Goal: Task Accomplishment & Management: Complete application form

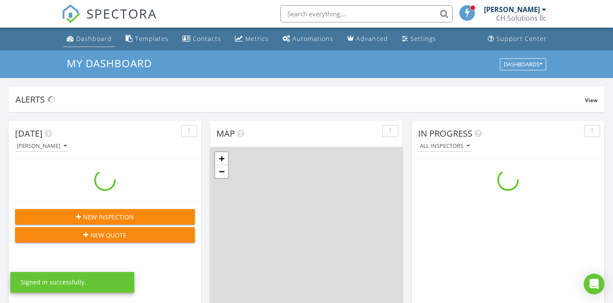
scroll to position [797, 627]
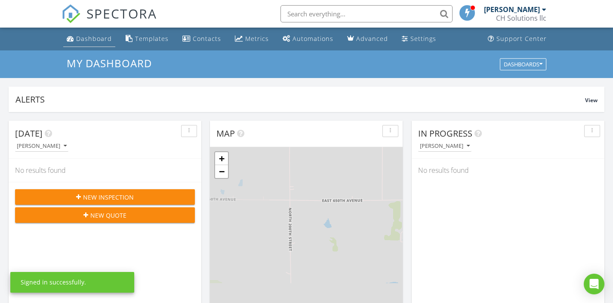
click at [87, 40] on div "Dashboard" at bounding box center [94, 38] width 36 height 8
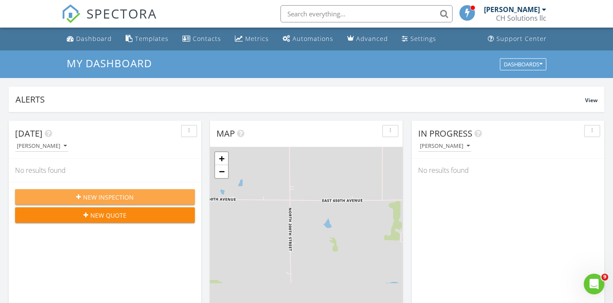
click at [136, 191] on button "New Inspection" at bounding box center [105, 196] width 180 height 15
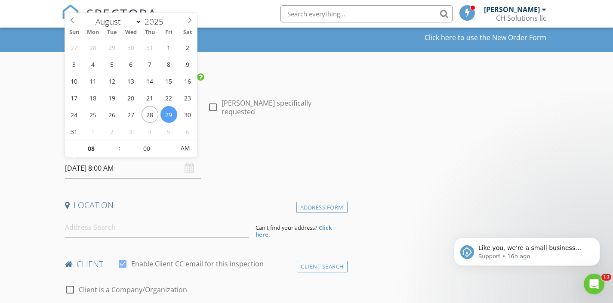
click at [195, 168] on input "08/29/2025 8:00 AM" at bounding box center [133, 168] width 136 height 21
type input "09"
type input "[DATE] 9:00 AM"
click at [112, 145] on span at bounding box center [115, 144] width 6 height 9
type input "10"
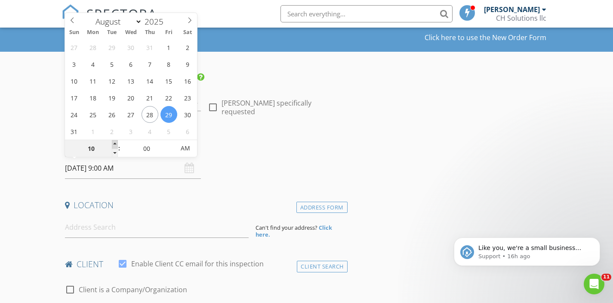
type input "[DATE] 10:00 AM"
click at [112, 145] on span at bounding box center [115, 144] width 6 height 9
type input "09"
type input "[DATE] 9:00 AM"
click at [114, 150] on span at bounding box center [115, 152] width 6 height 9
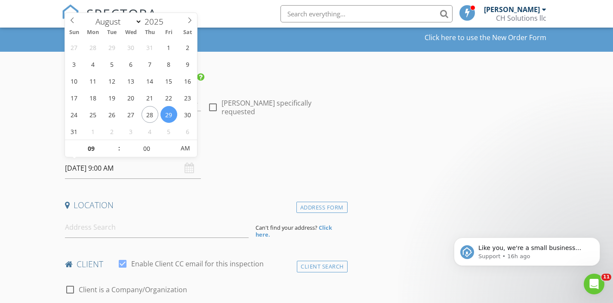
click at [219, 144] on h4 "Date/Time" at bounding box center [204, 145] width 279 height 11
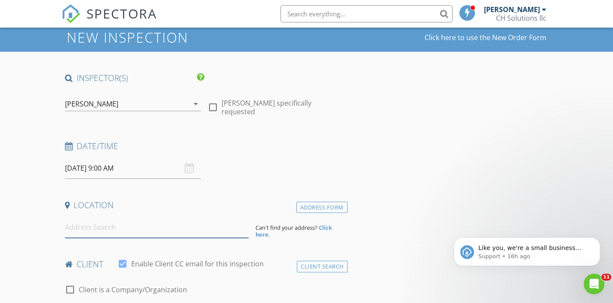
click at [127, 226] on input at bounding box center [157, 226] width 184 height 21
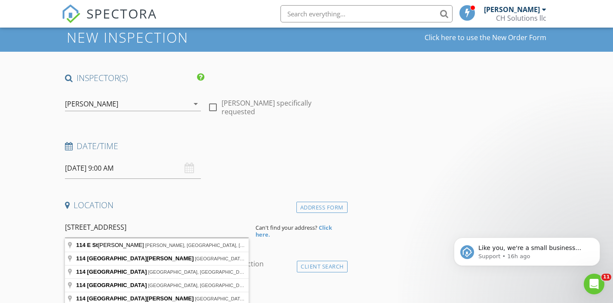
type input "114 E St John St, Girard, KS, USA"
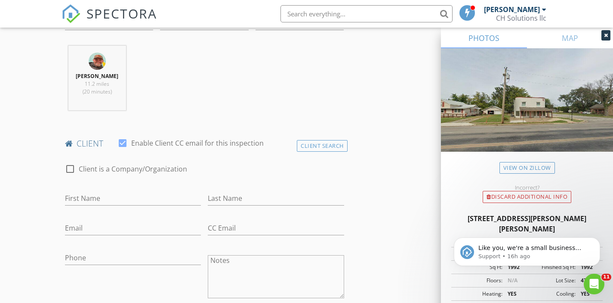
scroll to position [327, 0]
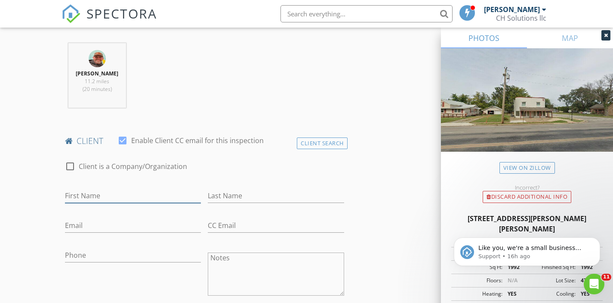
click at [173, 196] on input "First Name" at bounding box center [133, 196] width 136 height 14
type input "[PERSON_NAME]"
click at [219, 195] on input "Last Name" at bounding box center [276, 196] width 136 height 14
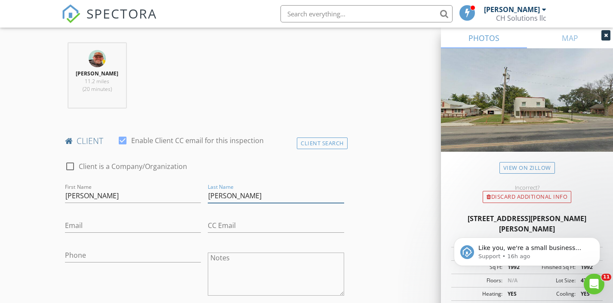
type input "[PERSON_NAME]"
click at [168, 224] on input "Email" at bounding box center [133, 225] width 136 height 14
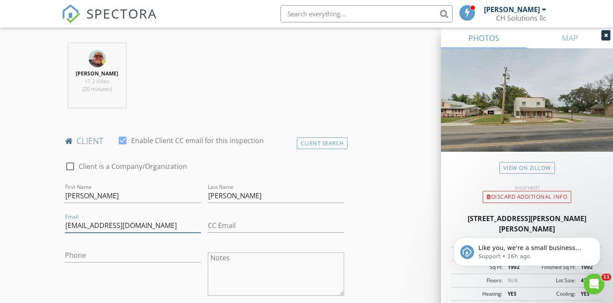
type input "[EMAIL_ADDRESS][DOMAIN_NAME]"
click at [173, 251] on input "Phone" at bounding box center [133, 255] width 136 height 14
click at [151, 254] on input "Phone" at bounding box center [133, 255] width 136 height 14
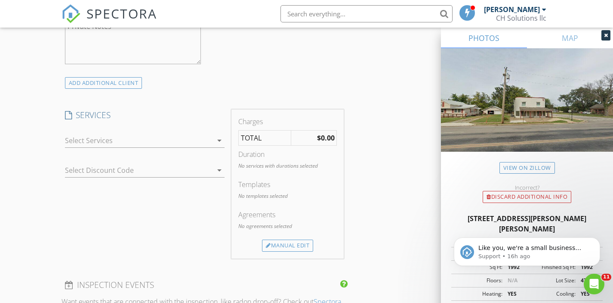
scroll to position [644, 0]
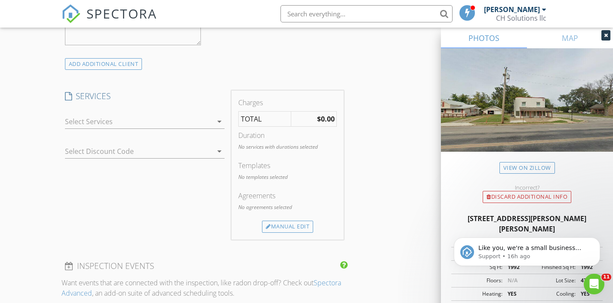
type input "[PHONE_NUMBER]"
click at [216, 122] on icon "arrow_drop_down" at bounding box center [219, 121] width 10 height 10
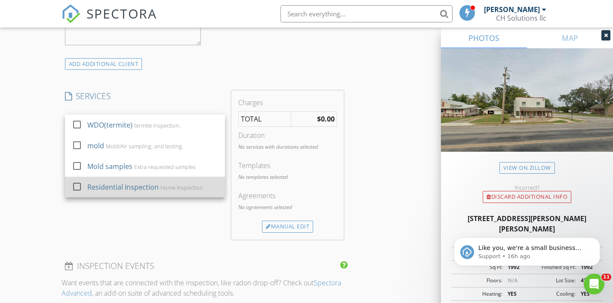
click at [205, 184] on div "Residential Inspection Home Inspection" at bounding box center [152, 186] width 131 height 17
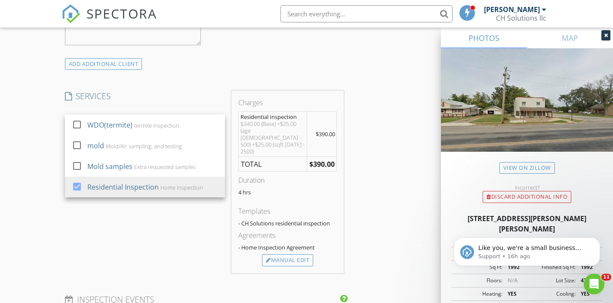
click at [205, 232] on div "SERVICES check_box_outline_blank WDO(termite) termite inspection. check_box_out…" at bounding box center [145, 181] width 167 height 182
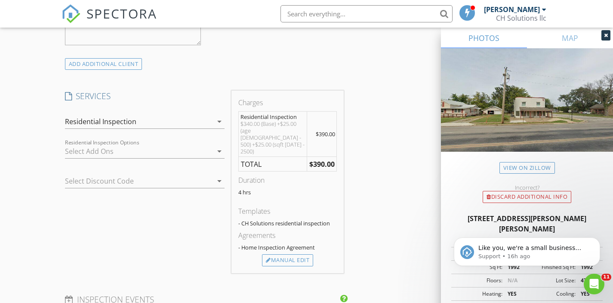
click at [213, 153] on div "arrow_drop_down" at bounding box center [219, 151] width 12 height 10
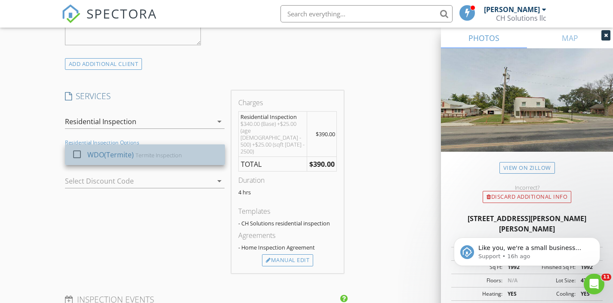
click at [204, 159] on div "WDO(Termite) Termite Inspection" at bounding box center [152, 154] width 131 height 17
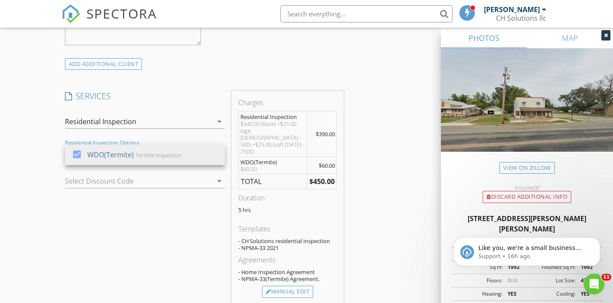
click at [319, 176] on strong "$450.00" at bounding box center [321, 180] width 25 height 9
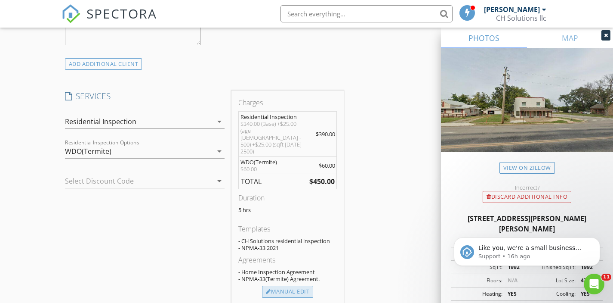
click at [291, 285] on div "Manual Edit" at bounding box center [287, 291] width 51 height 12
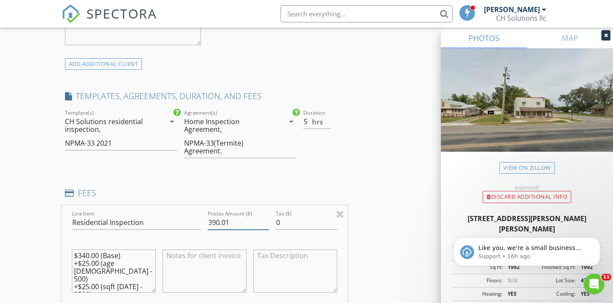
click at [266, 219] on input "390.01" at bounding box center [238, 222] width 61 height 14
click at [266, 219] on input "390.02" at bounding box center [238, 222] width 61 height 14
click at [266, 219] on input "390.03" at bounding box center [238, 222] width 61 height 14
click at [266, 219] on input "390.04" at bounding box center [238, 222] width 61 height 14
drag, startPoint x: 228, startPoint y: 223, endPoint x: 200, endPoint y: 227, distance: 27.8
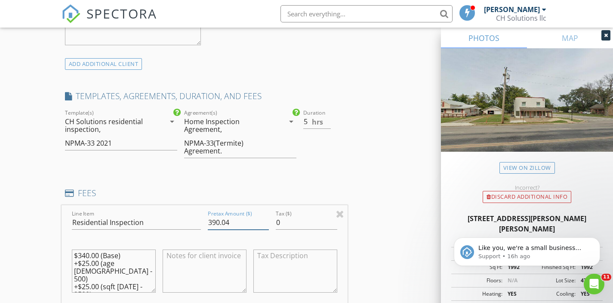
click at [200, 226] on div "Line Item Residential Inspection Pretax Amount ($) 390.04 Tax ($) 0 $340.00 (Ba…" at bounding box center [205, 257] width 286 height 104
type input "3"
click at [259, 197] on h4 "FEES" at bounding box center [204, 192] width 279 height 11
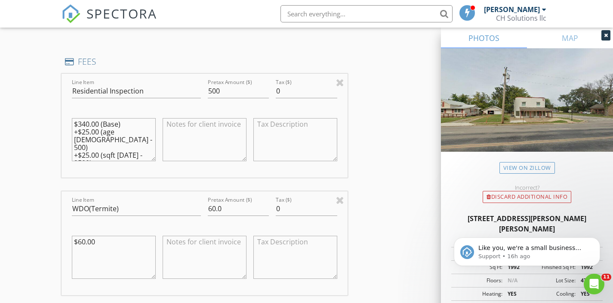
scroll to position [794, 0]
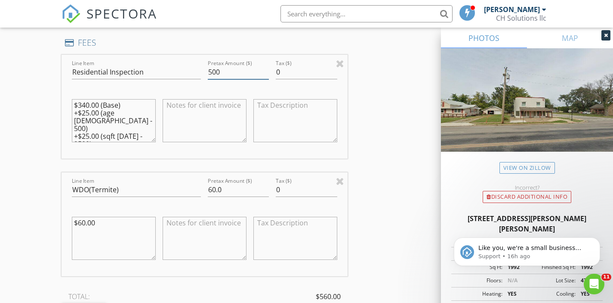
click at [245, 76] on input "500" at bounding box center [238, 72] width 61 height 14
type input "5"
type input "440"
drag, startPoint x: 143, startPoint y: 118, endPoint x: 64, endPoint y: 109, distance: 80.1
click at [64, 109] on div "Line Item Residential Inspection Pretax Amount ($) 440 Tax ($) 0 $340.00 (Base)…" at bounding box center [205, 107] width 286 height 104
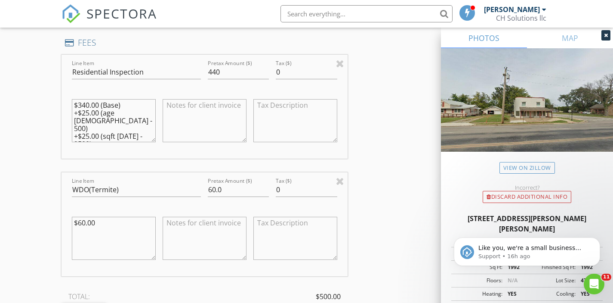
drag, startPoint x: 115, startPoint y: 130, endPoint x: 66, endPoint y: 102, distance: 55.9
click at [66, 102] on div "Line Item Residential Inspection Pretax Amount ($) 440 Tax ($) 0 $340.00 (Base)…" at bounding box center [205, 107] width 286 height 104
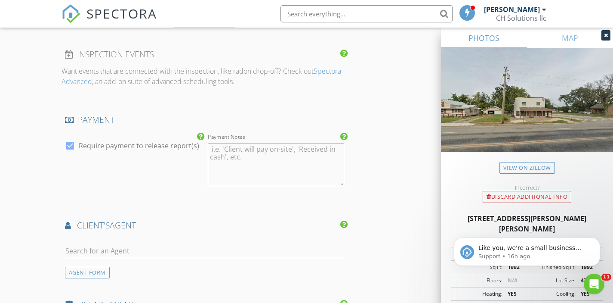
scroll to position [1097, 0]
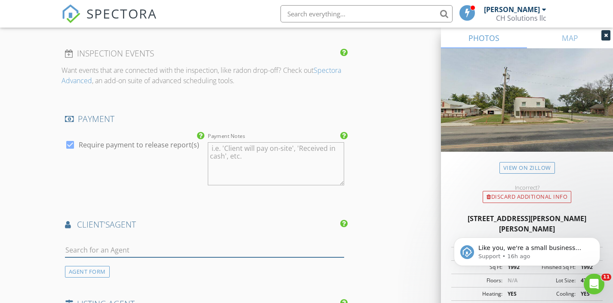
click at [235, 252] on input "text" at bounding box center [204, 250] width 279 height 14
type input "chuck"
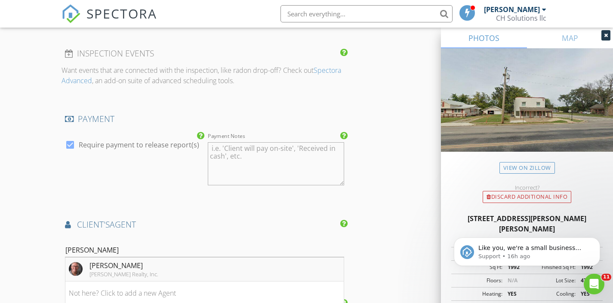
click at [185, 271] on li "Chuck Parsons Cobb Realty, Inc." at bounding box center [204, 269] width 278 height 24
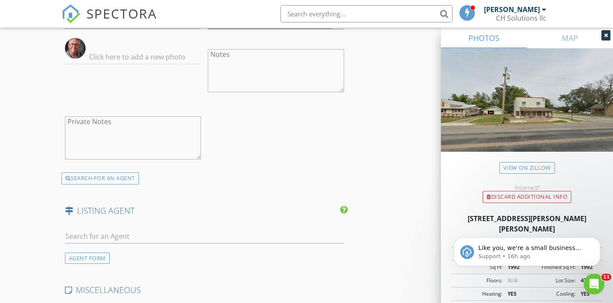
scroll to position [1465, 0]
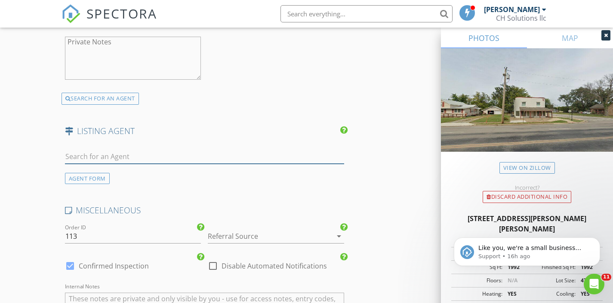
click at [169, 155] on input "text" at bounding box center [204, 156] width 279 height 14
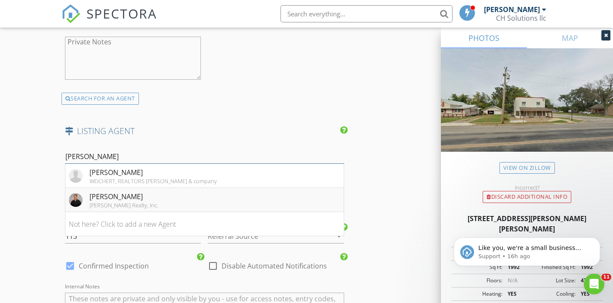
type input "john"
click at [151, 192] on li "John Towner Cobb Realty, Inc." at bounding box center [204, 200] width 278 height 24
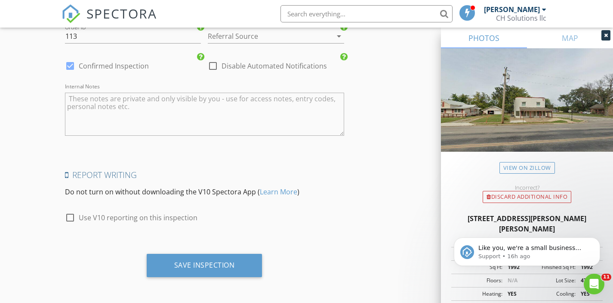
scroll to position [1861, 0]
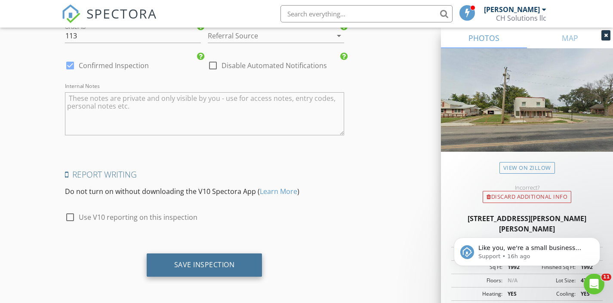
click at [191, 260] on div "Save Inspection" at bounding box center [204, 264] width 61 height 9
